Goal: Task Accomplishment & Management: Use online tool/utility

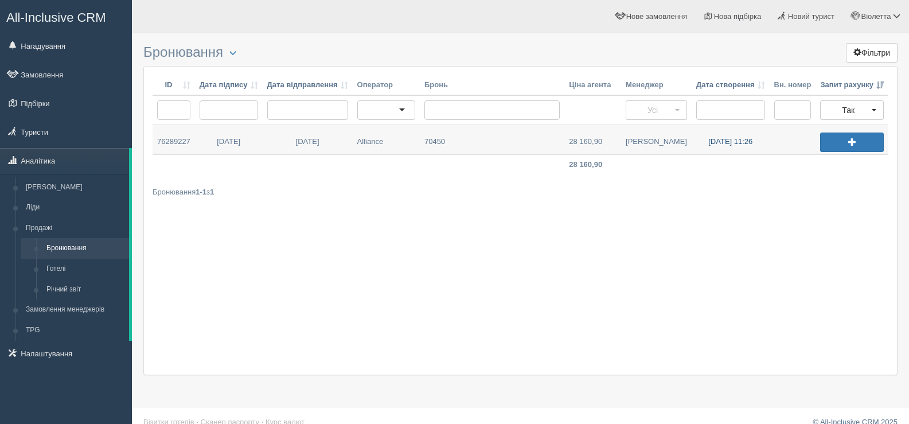
click at [721, 140] on link "11.09.2025 11:26" at bounding box center [731, 139] width 78 height 29
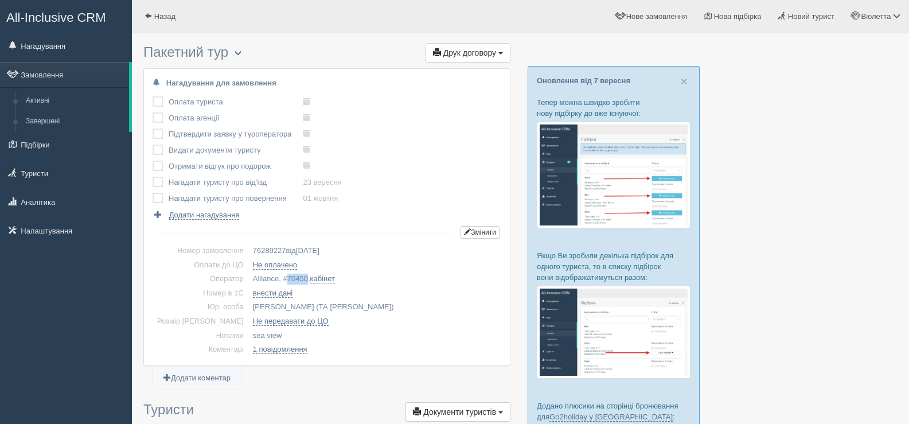
click at [240, 52] on span "button" at bounding box center [238, 52] width 7 height 7
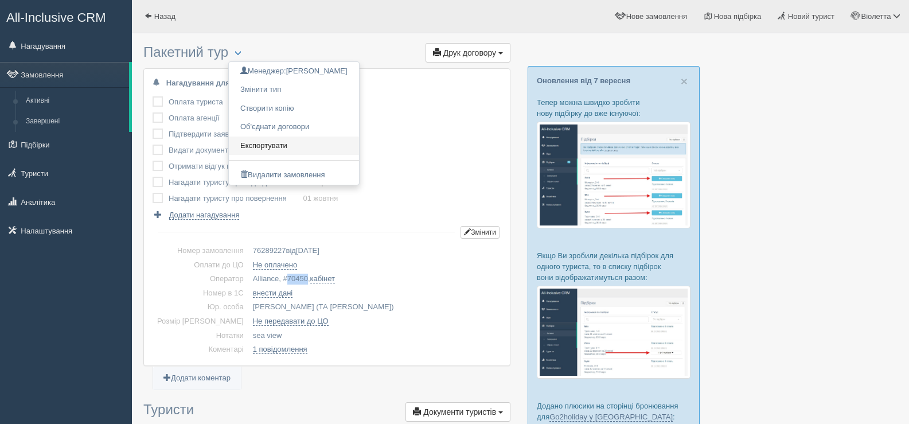
click at [267, 141] on link "Експортувати" at bounding box center [294, 146] width 130 height 19
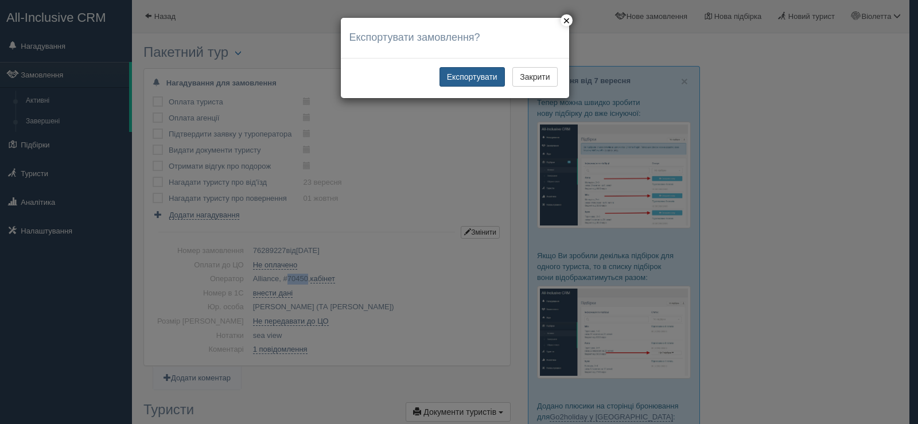
click at [464, 78] on button "Експортувати" at bounding box center [471, 77] width 65 height 20
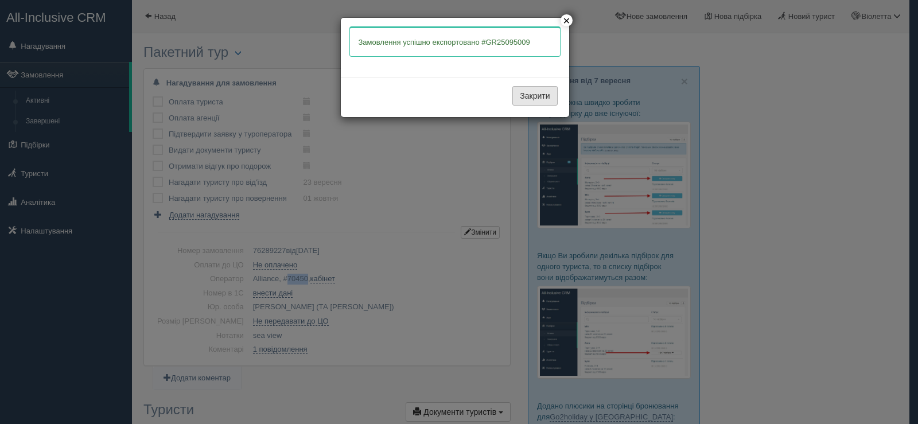
click at [522, 96] on button "Закрити" at bounding box center [534, 96] width 45 height 20
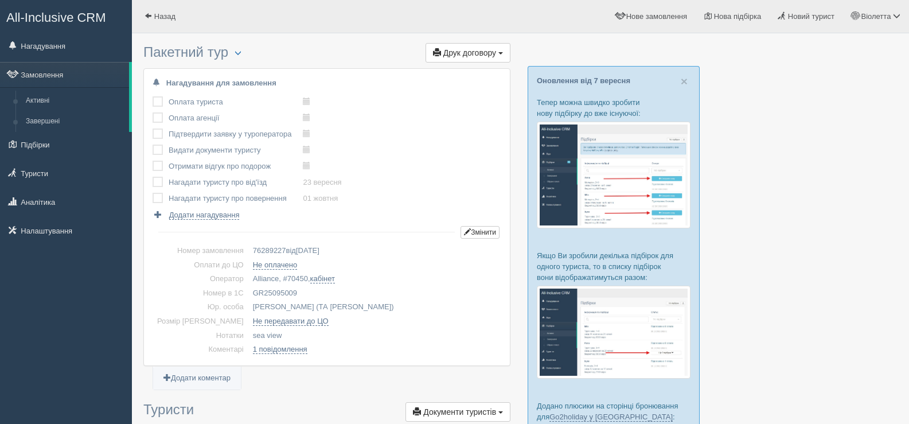
drag, startPoint x: 282, startPoint y: 289, endPoint x: 235, endPoint y: 298, distance: 47.4
click at [248, 298] on td "GR25095009" at bounding box center [374, 293] width 253 height 14
copy td "GR25095009"
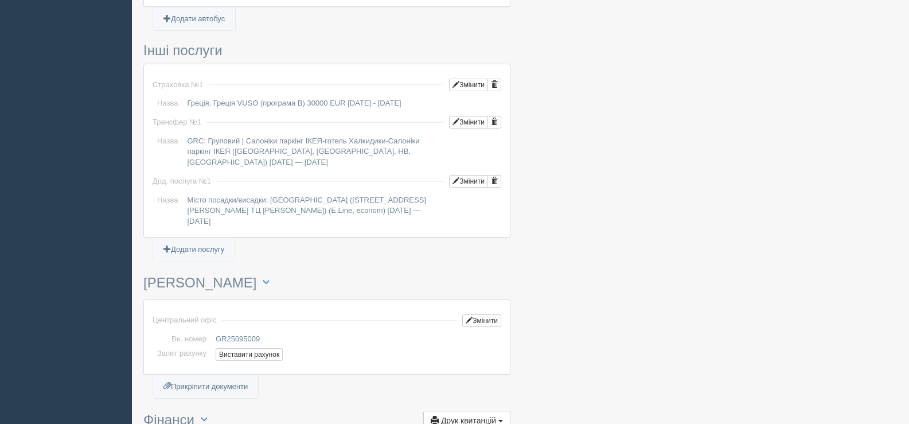
scroll to position [918, 0]
click at [252, 347] on button "Виставити рахунок" at bounding box center [249, 353] width 67 height 13
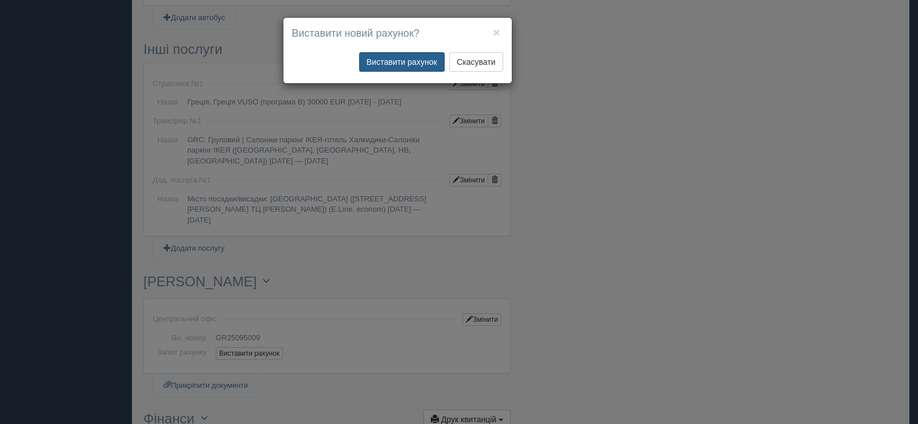
click at [410, 59] on button "Виставити рахунок" at bounding box center [401, 62] width 85 height 20
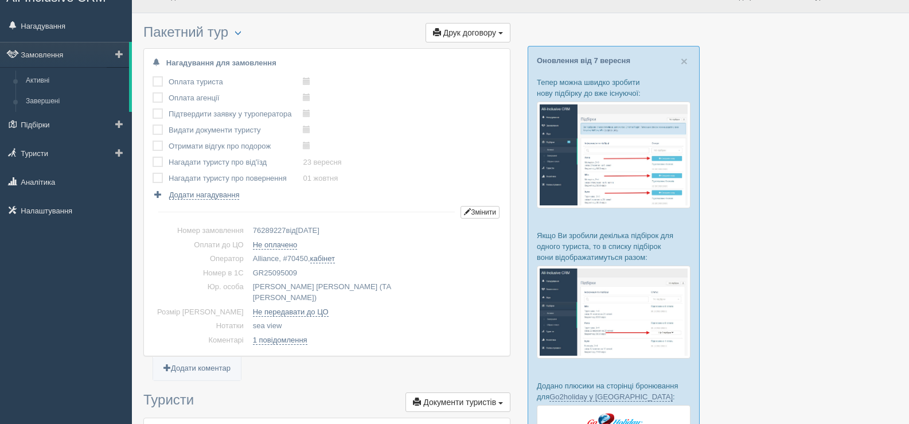
scroll to position [0, 0]
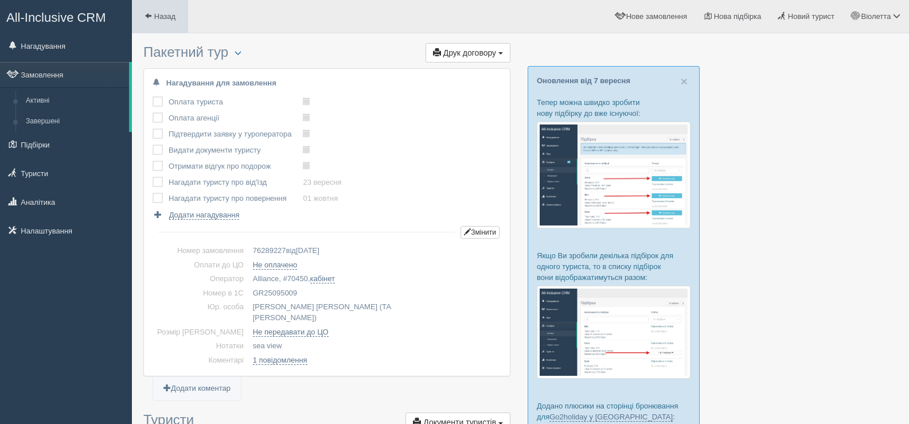
click at [146, 14] on span at bounding box center [148, 15] width 7 height 7
